Goal: Information Seeking & Learning: Learn about a topic

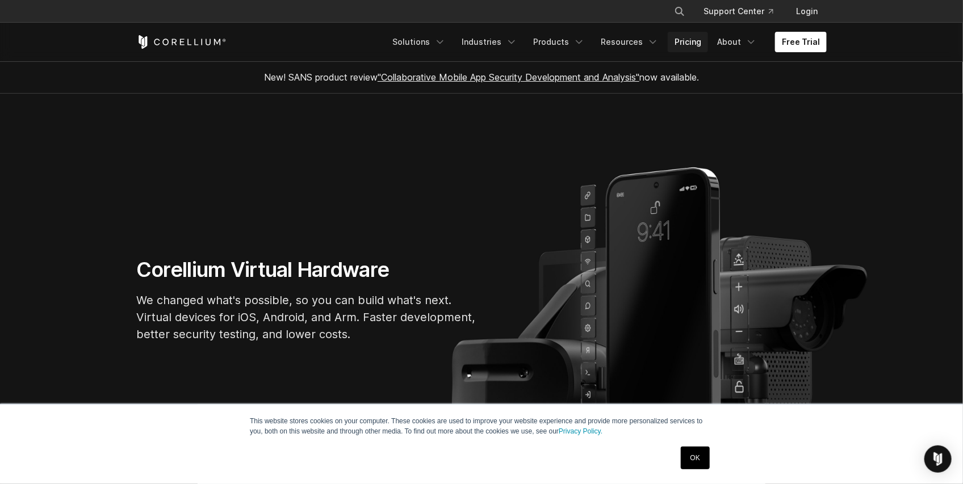
click at [694, 44] on link "Pricing" at bounding box center [687, 42] width 40 height 20
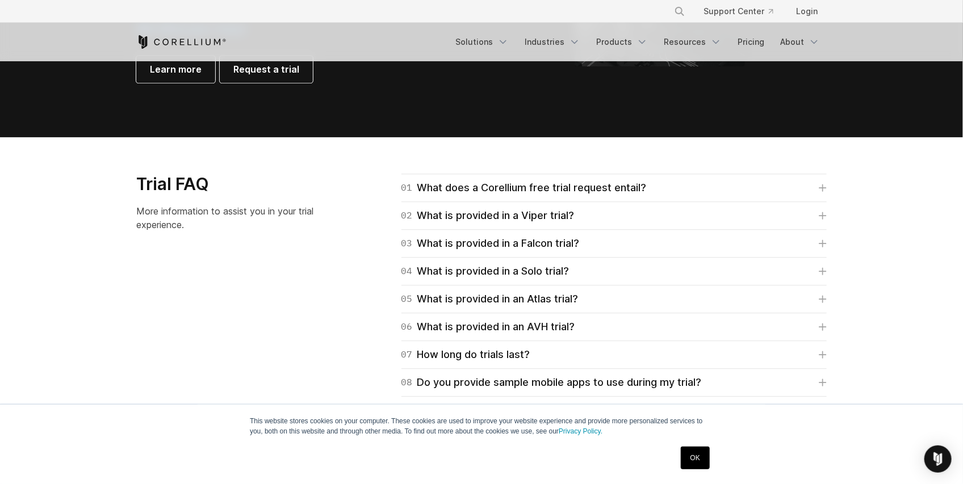
scroll to position [1589, 0]
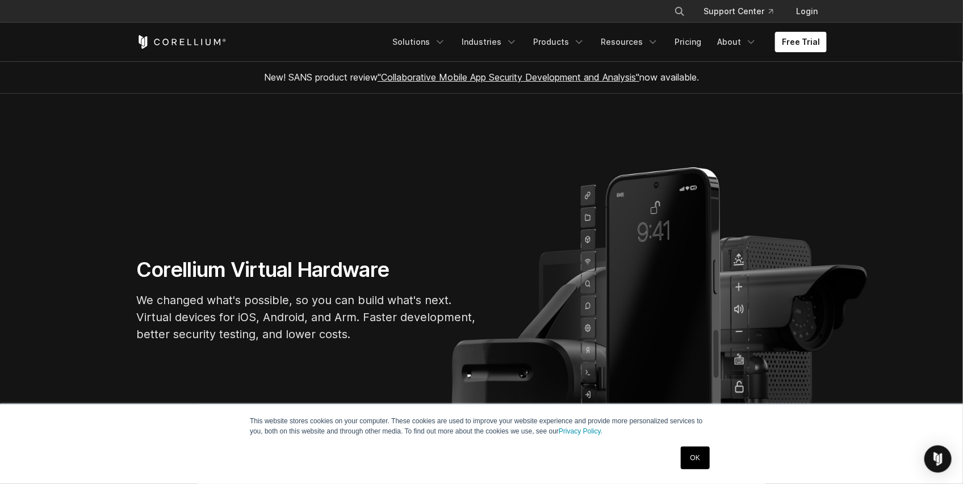
drag, startPoint x: 712, startPoint y: 469, endPoint x: 702, endPoint y: 456, distance: 15.8
click at [712, 468] on div "OK" at bounding box center [695, 458] width 36 height 30
click at [699, 455] on link "OK" at bounding box center [695, 458] width 29 height 23
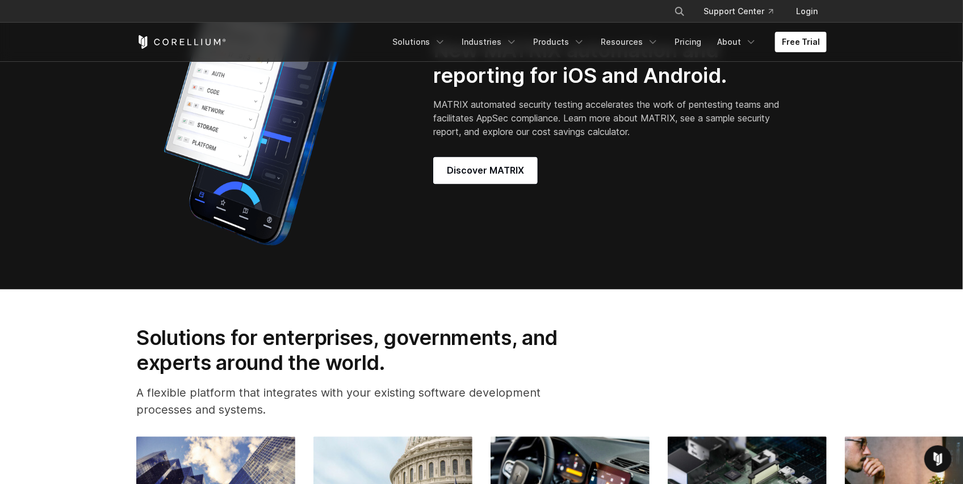
scroll to position [1286, 0]
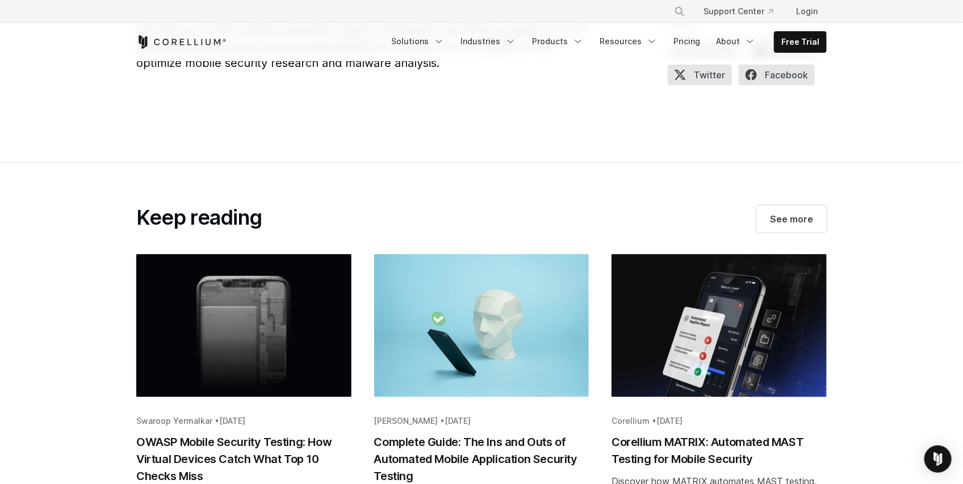
scroll to position [2724, 0]
